Goal: Check status: Check status

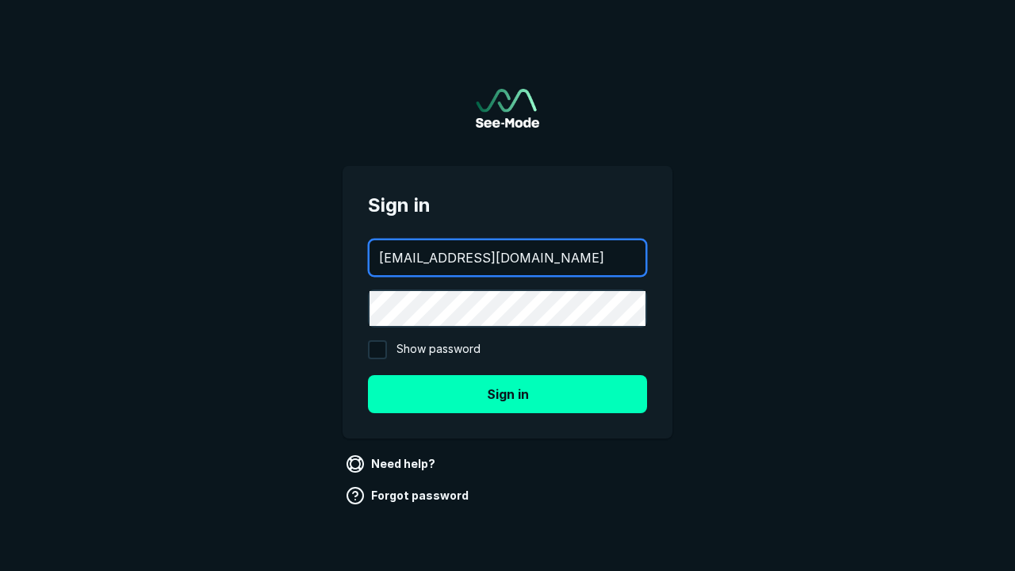
type input "[EMAIL_ADDRESS][DOMAIN_NAME]"
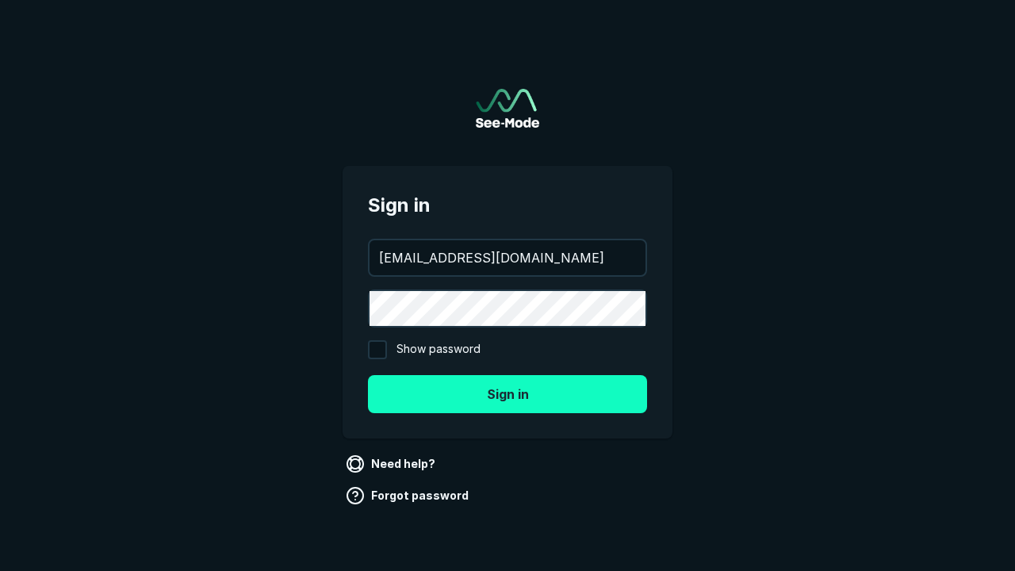
click at [507, 393] on button "Sign in" at bounding box center [507, 394] width 279 height 38
